Goal: Task Accomplishment & Management: Manage account settings

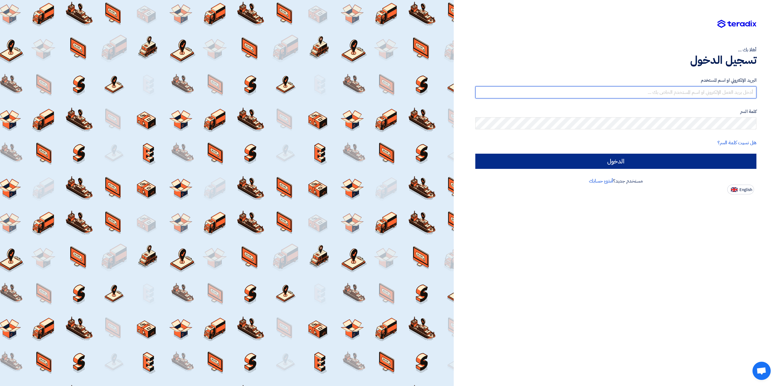
type input "[EMAIL_ADDRESS][DOMAIN_NAME]"
drag, startPoint x: 662, startPoint y: 165, endPoint x: 646, endPoint y: 164, distance: 15.2
click at [662, 165] on input "الدخول" at bounding box center [616, 161] width 281 height 15
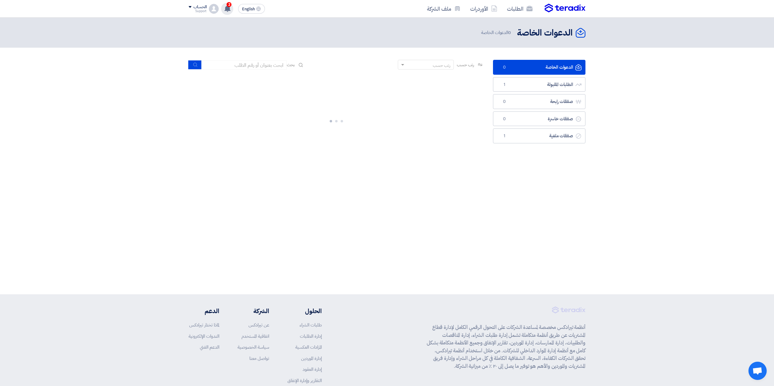
click at [230, 11] on icon at bounding box center [227, 8] width 7 height 7
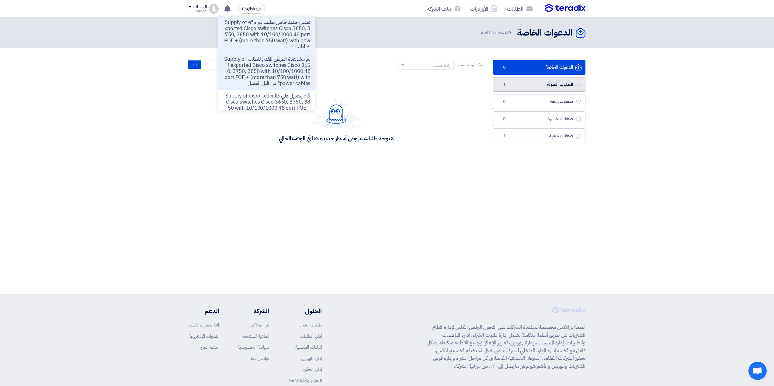
click at [517, 84] on link "الطلبات المقبولة الطلبات المقبولة 1" at bounding box center [539, 84] width 92 height 15
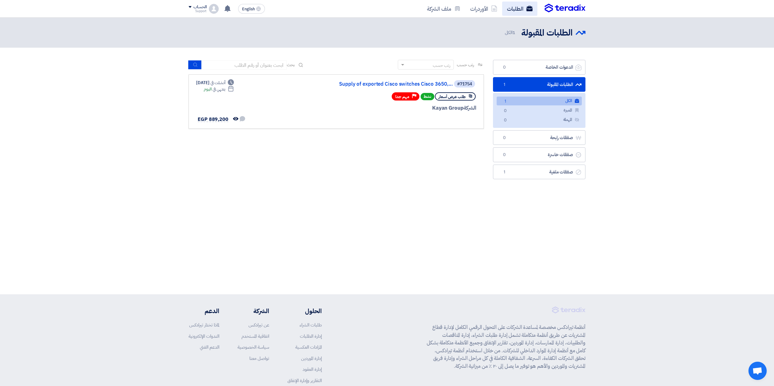
click at [513, 9] on link "الطلبات" at bounding box center [519, 9] width 35 height 14
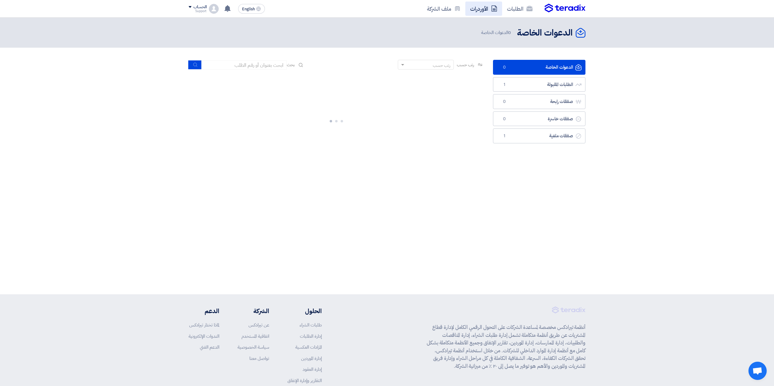
click at [478, 10] on link "الأوردرات" at bounding box center [483, 9] width 37 height 14
click at [507, 12] on link "الطلبات" at bounding box center [519, 9] width 35 height 14
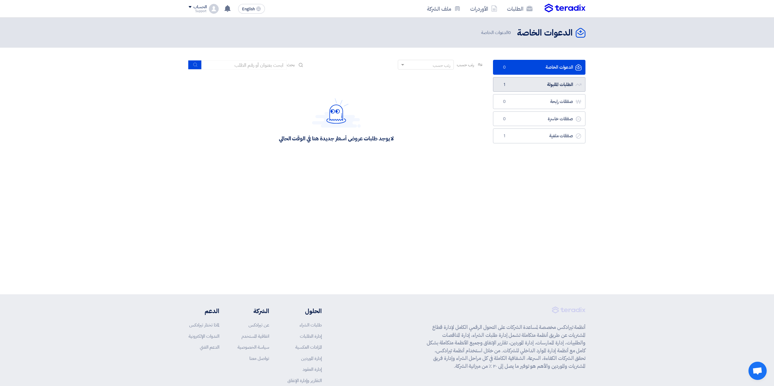
click at [508, 84] on link "الطلبات المقبولة الطلبات المقبولة 1" at bounding box center [539, 84] width 92 height 15
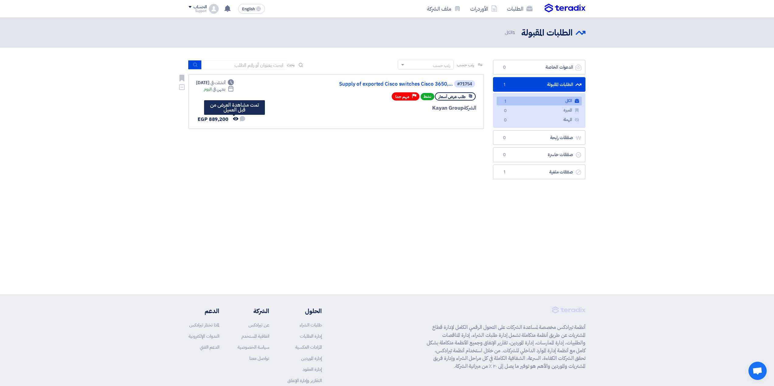
click at [233, 118] on use at bounding box center [235, 118] width 5 height 3
click at [234, 118] on use at bounding box center [235, 118] width 5 height 3
click at [241, 119] on use at bounding box center [242, 118] width 5 height 5
click at [233, 119] on use at bounding box center [235, 118] width 5 height 3
click at [421, 82] on link "Supply of exported Cisco switches Cisco 3650,..." at bounding box center [392, 83] width 122 height 5
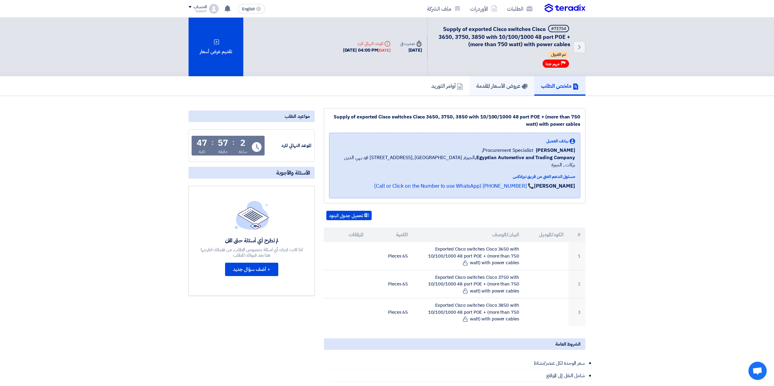
click at [504, 87] on h5 "عروض الأسعار المقدمة" at bounding box center [501, 85] width 51 height 7
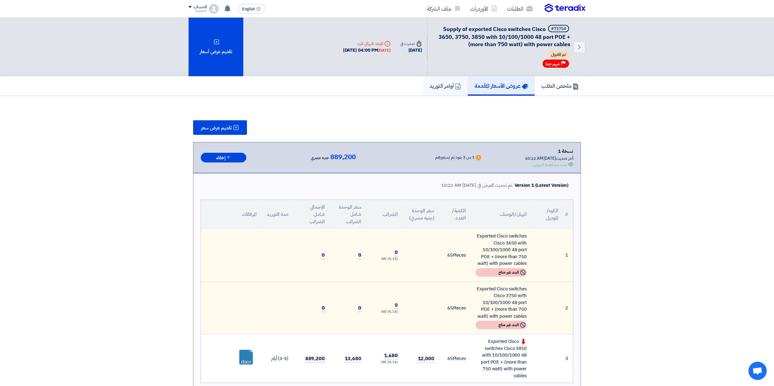
click at [442, 89] on h5 "أوامر التوريد" at bounding box center [445, 85] width 32 height 7
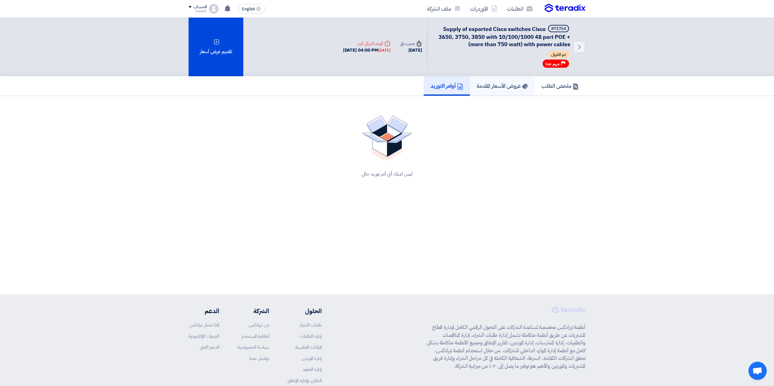
click at [483, 89] on h5 "عروض الأسعار المقدمة" at bounding box center [501, 85] width 51 height 7
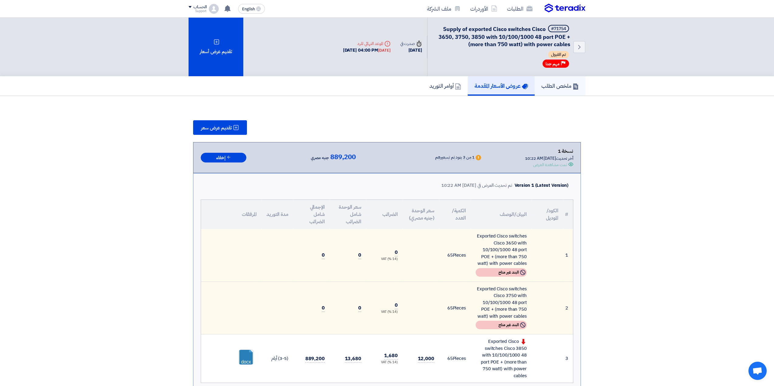
click at [543, 89] on h5 "ملخص الطلب" at bounding box center [559, 85] width 37 height 7
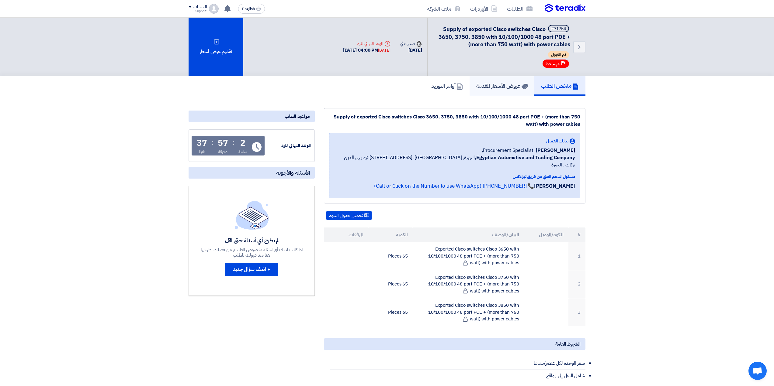
click at [511, 85] on h5 "عروض الأسعار المقدمة" at bounding box center [501, 85] width 51 height 7
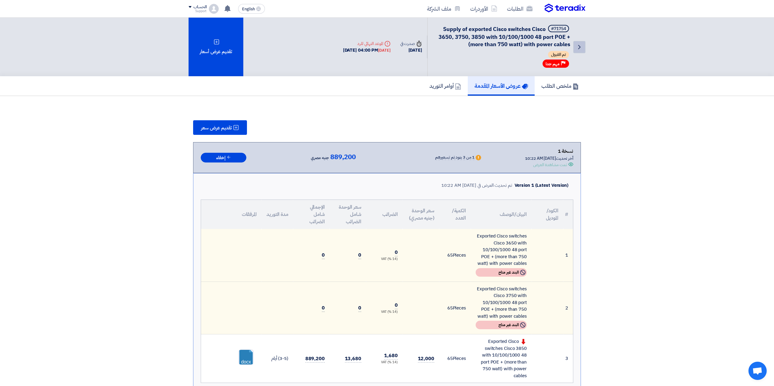
click at [579, 48] on use at bounding box center [579, 47] width 2 height 4
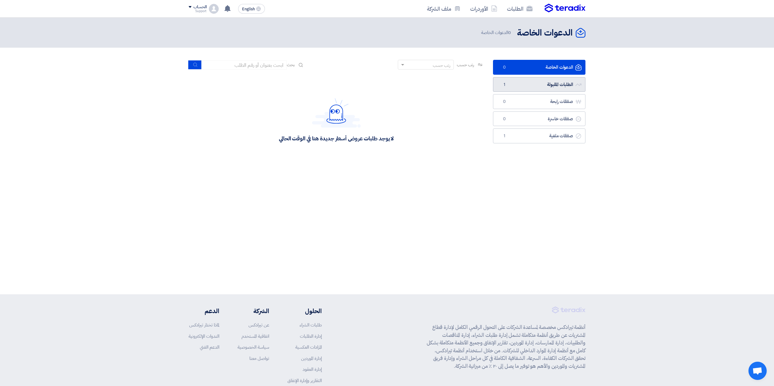
click at [517, 84] on link "الطلبات المقبولة الطلبات المقبولة 1" at bounding box center [539, 84] width 92 height 15
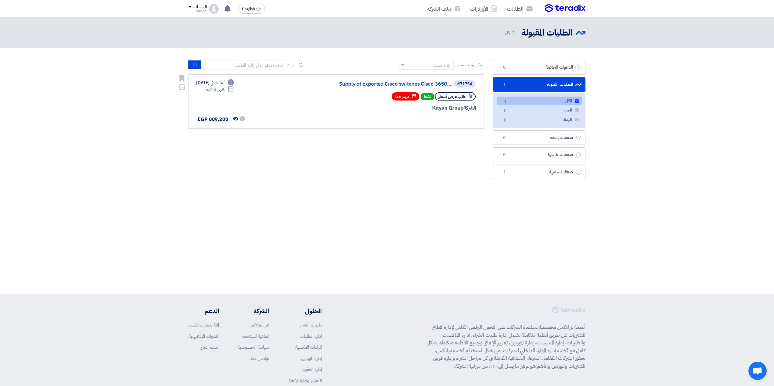
click at [470, 93] on div "طلب عرض أسعار" at bounding box center [455, 96] width 41 height 8
click at [460, 85] on div "#71754" at bounding box center [464, 84] width 15 height 4
click at [446, 85] on link "Supply of exported Cisco switches Cisco 3650,..." at bounding box center [392, 83] width 122 height 5
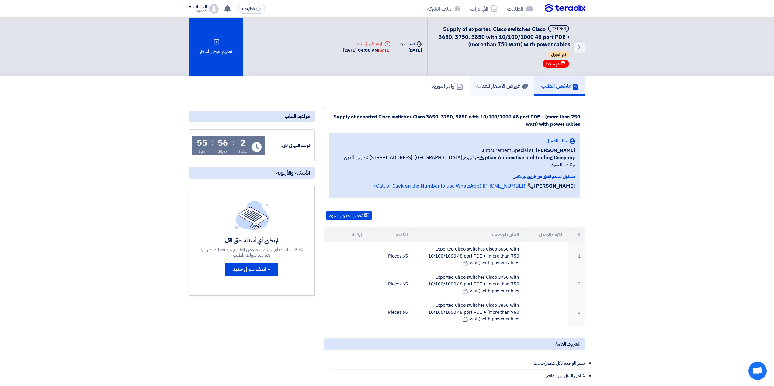
click at [499, 81] on link "عروض الأسعار المقدمة" at bounding box center [501, 85] width 65 height 19
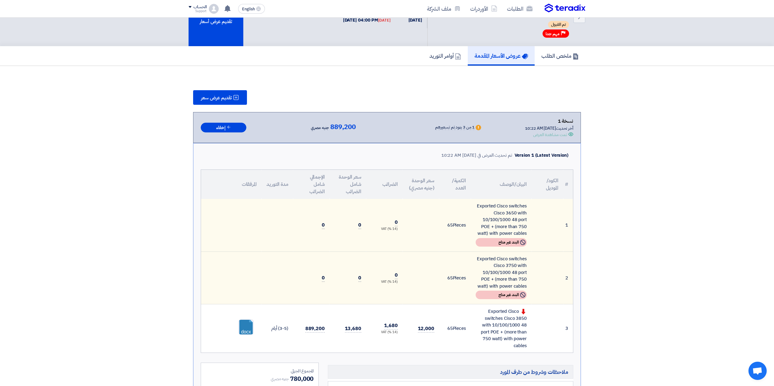
scroll to position [30, 0]
click at [559, 134] on div "تمت مشاهدة العرض" at bounding box center [550, 134] width 34 height 6
click at [571, 133] on use at bounding box center [570, 134] width 5 height 4
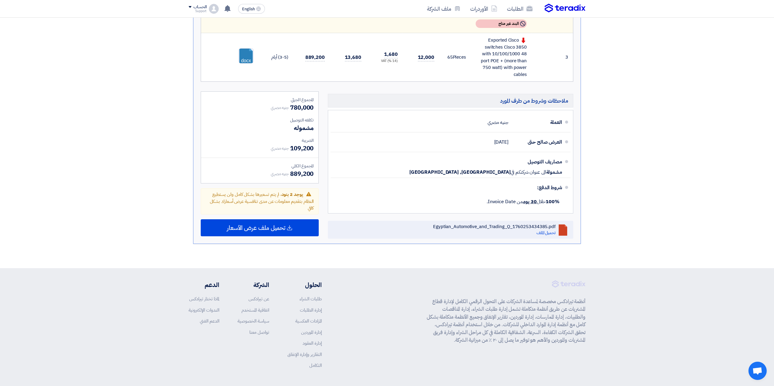
scroll to position [304, 0]
